Goal: Information Seeking & Learning: Learn about a topic

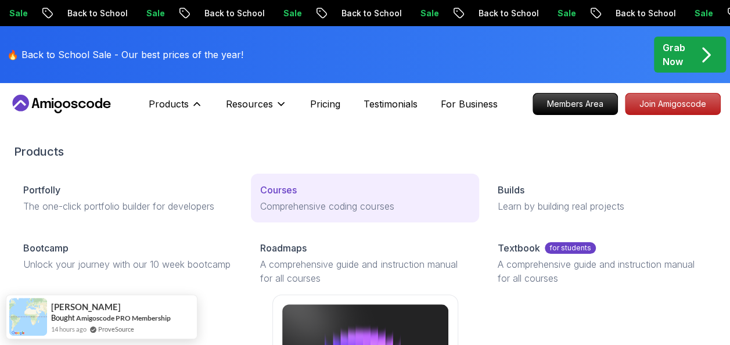
click at [299, 186] on div "Courses" at bounding box center [364, 190] width 209 height 14
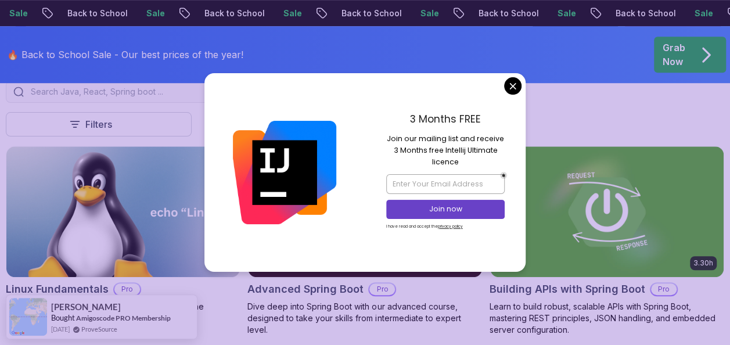
scroll to position [407, 0]
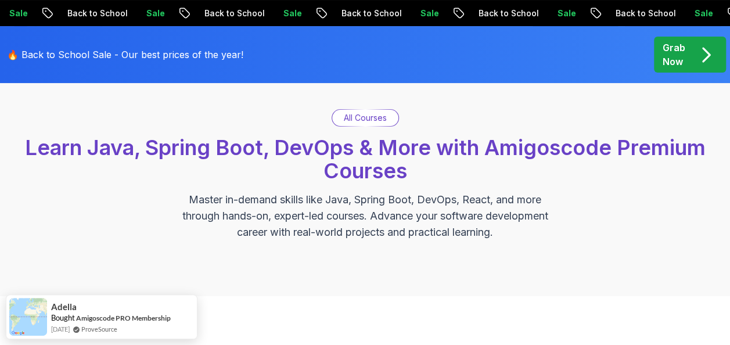
scroll to position [0, 0]
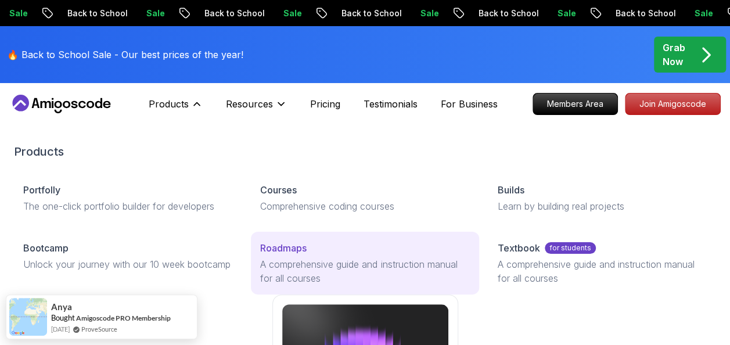
click at [297, 250] on p "Roadmaps" at bounding box center [283, 248] width 46 height 14
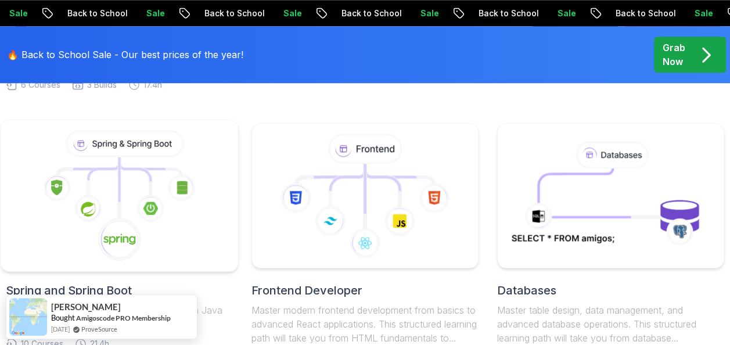
scroll to position [570, 0]
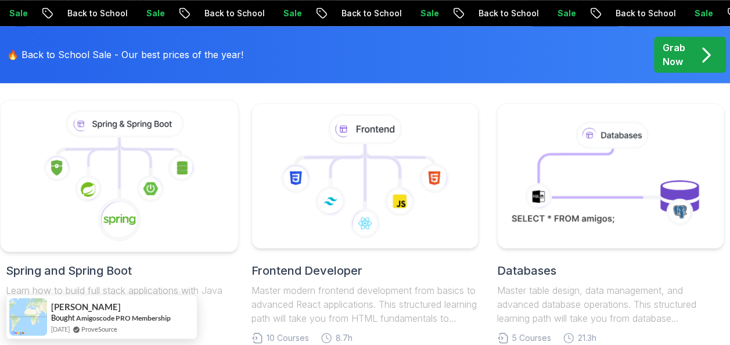
click at [182, 188] on icon at bounding box center [119, 176] width 218 height 132
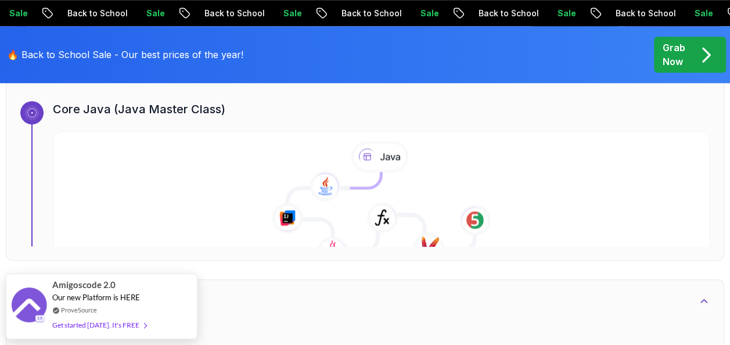
scroll to position [443, 0]
click at [365, 217] on icon at bounding box center [381, 212] width 196 height 84
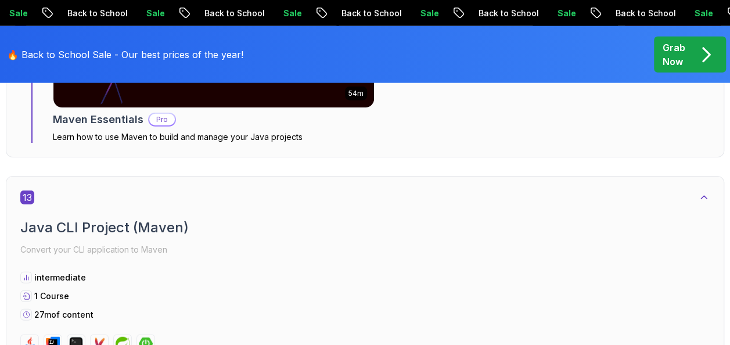
scroll to position [5824, 0]
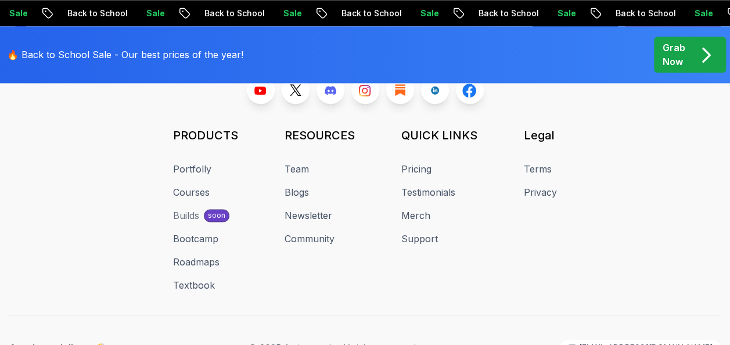
scroll to position [5109, 0]
